Goal: Task Accomplishment & Management: Use online tool/utility

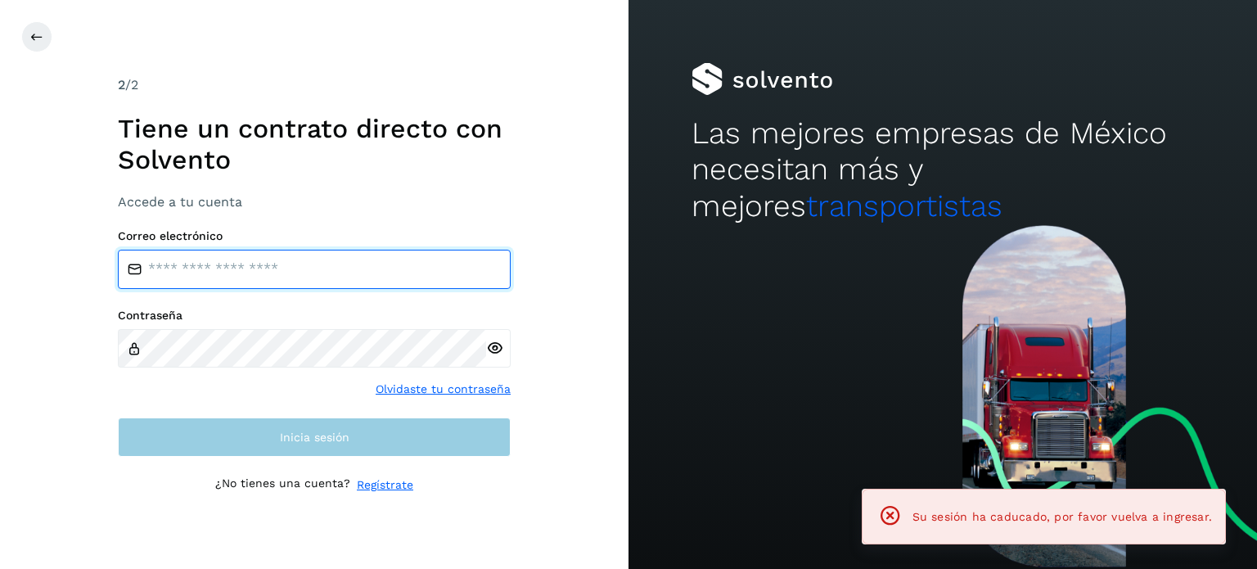
type input "**********"
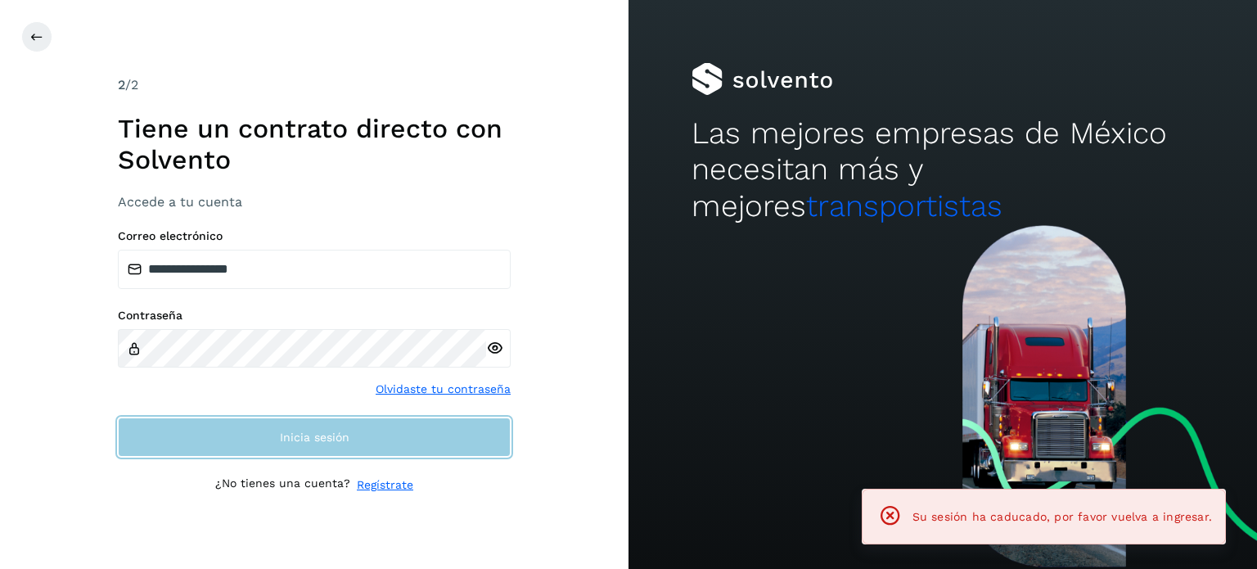
click at [277, 432] on button "Inicia sesión" at bounding box center [314, 437] width 393 height 39
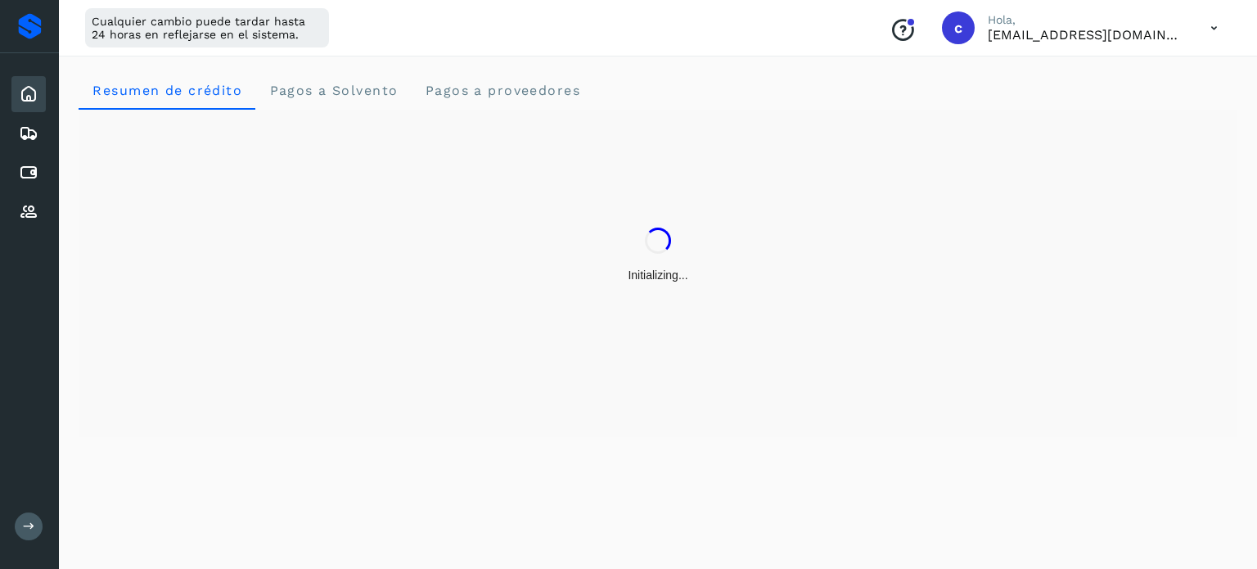
click at [16, 533] on div "Inicio Embarques Cuentas por pagar Proveedores Salir" at bounding box center [29, 284] width 59 height 569
click at [28, 533] on button at bounding box center [29, 526] width 28 height 28
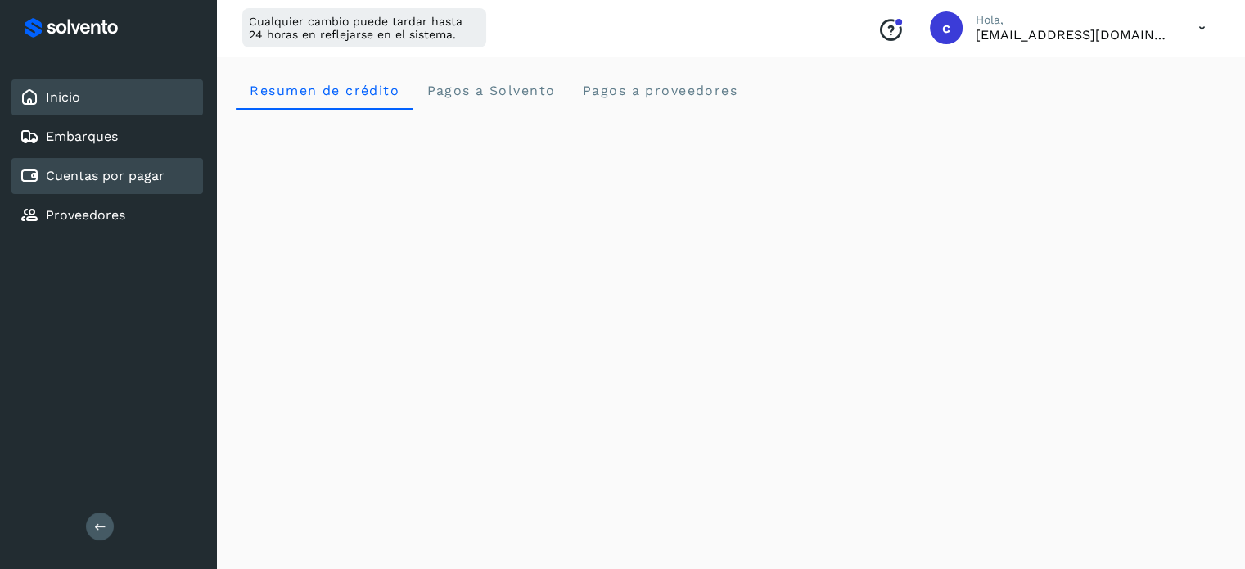
click at [129, 171] on link "Cuentas por pagar" at bounding box center [105, 176] width 119 height 16
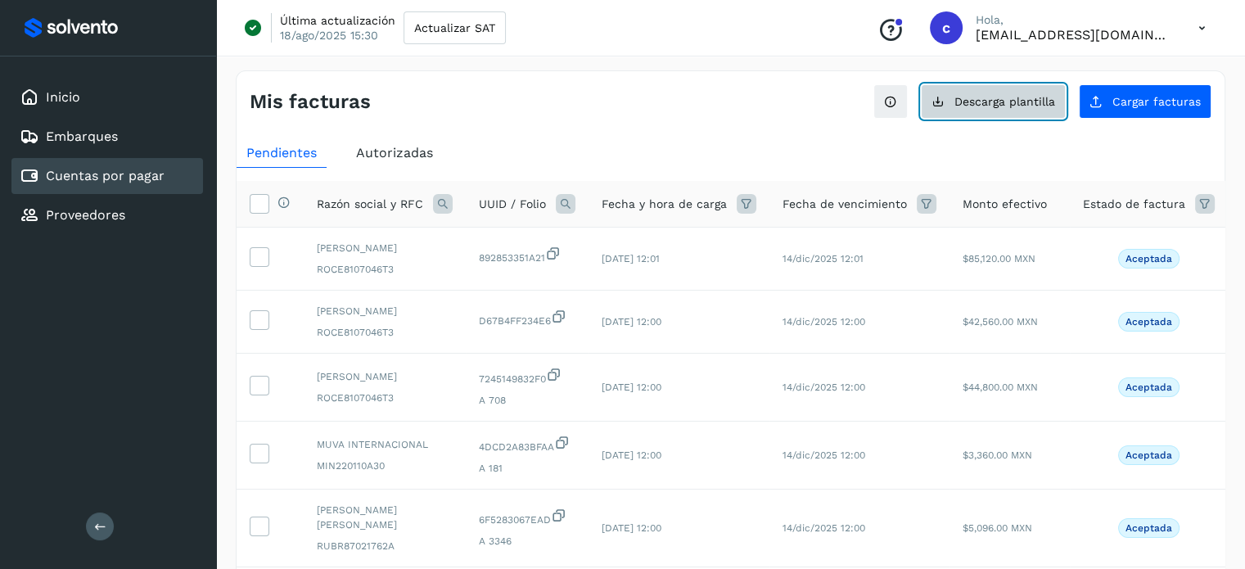
click at [972, 92] on button "Descarga plantilla" at bounding box center [993, 101] width 145 height 34
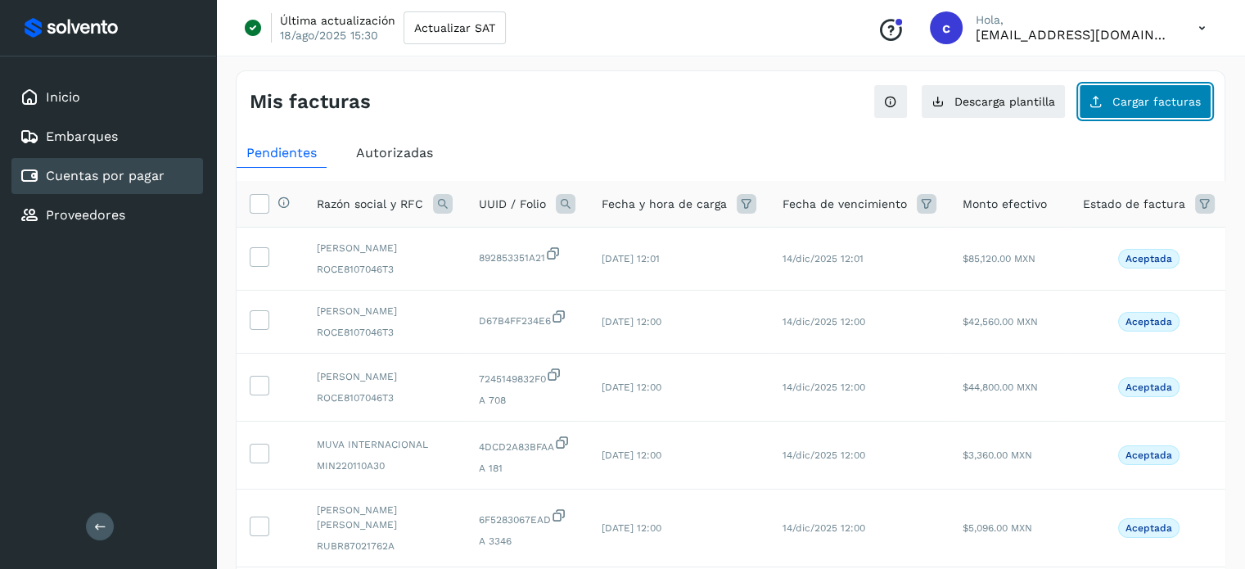
click at [1137, 99] on span "Cargar facturas" at bounding box center [1157, 101] width 88 height 11
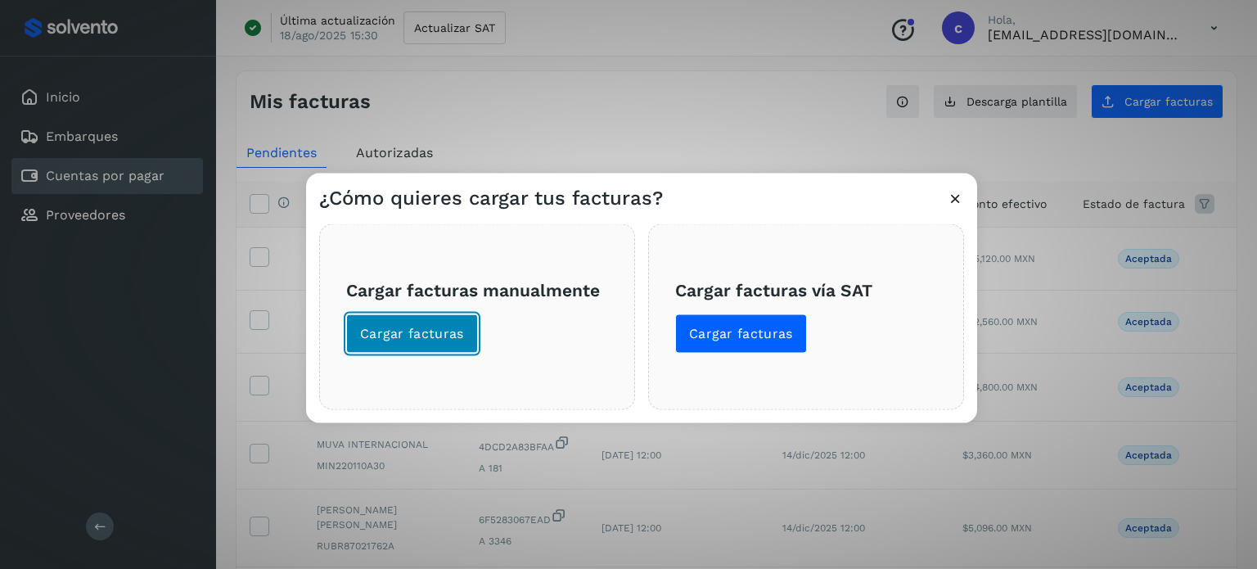
click at [381, 343] on button "Cargar facturas" at bounding box center [412, 333] width 132 height 39
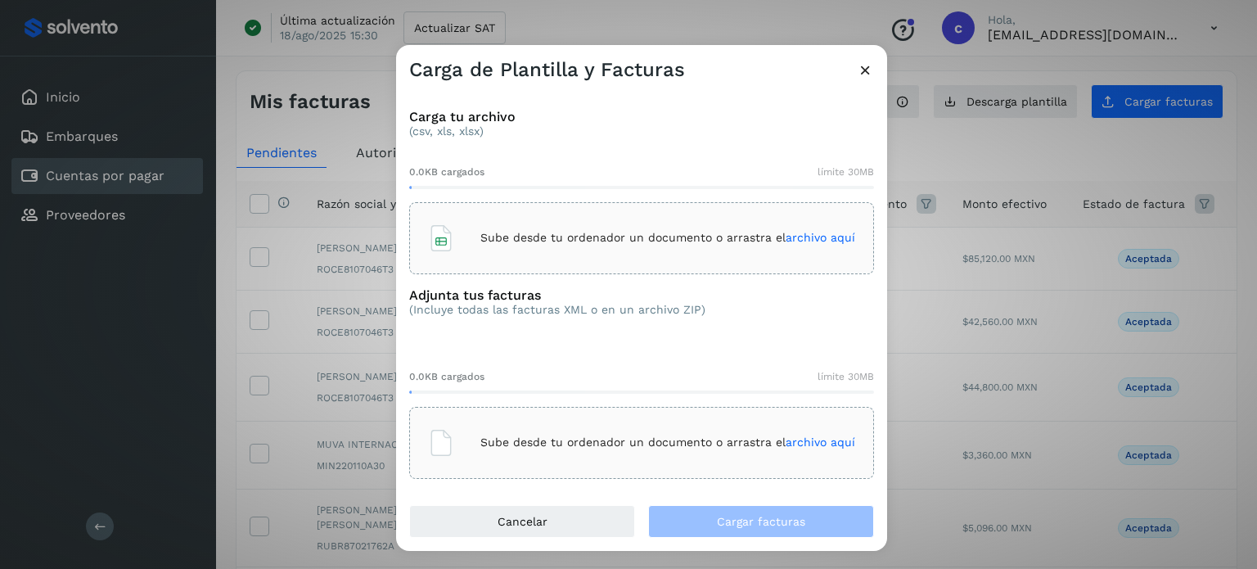
click at [577, 216] on div "Sube desde tu ordenador un documento o arrastra el archivo aquí" at bounding box center [641, 238] width 427 height 44
click at [535, 440] on p "Sube desde tu ordenador un documento o arrastra el archivo aquí" at bounding box center [668, 443] width 375 height 14
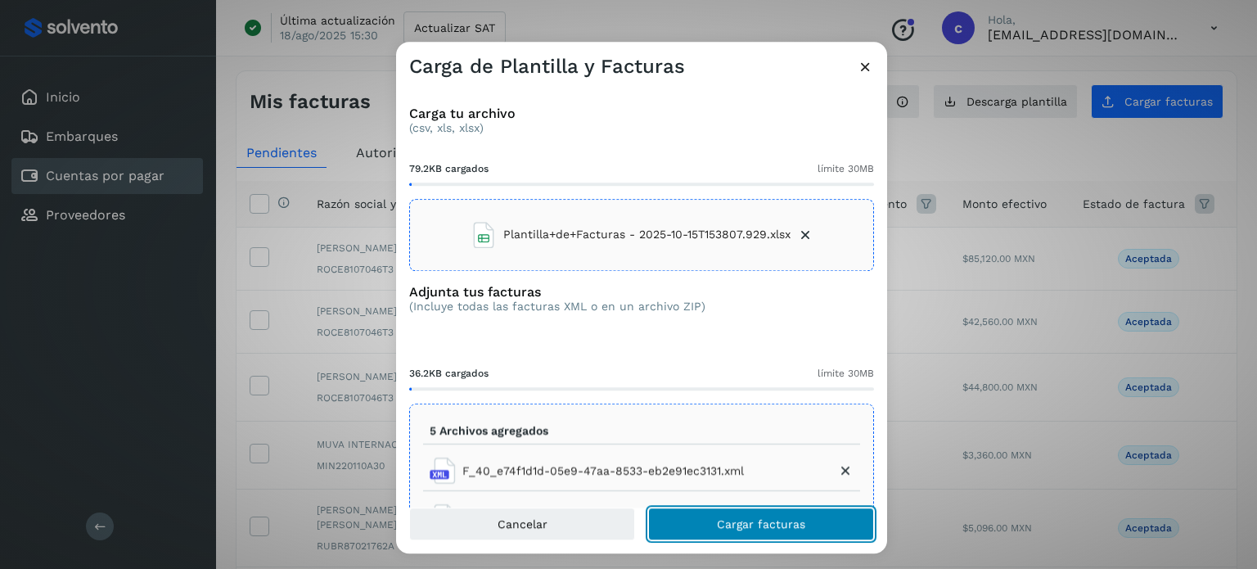
click at [823, 523] on button "Cargar facturas" at bounding box center [761, 524] width 226 height 33
